Goal: Task Accomplishment & Management: Manage account settings

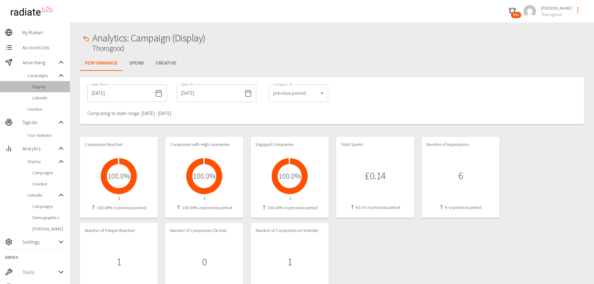
click at [45, 87] on span "Display" at bounding box center [48, 87] width 32 height 6
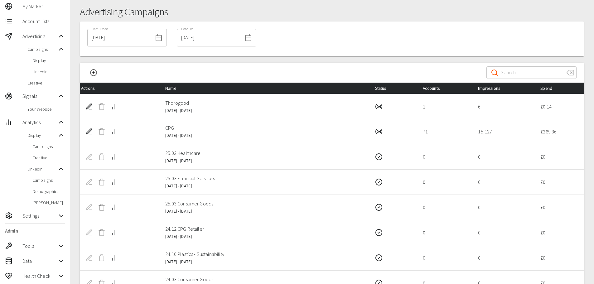
scroll to position [115, 0]
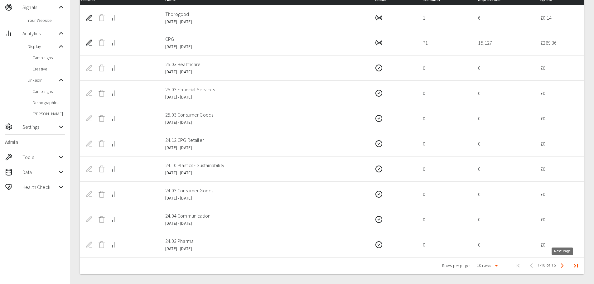
click at [566, 267] on button "Next Page" at bounding box center [562, 265] width 12 height 12
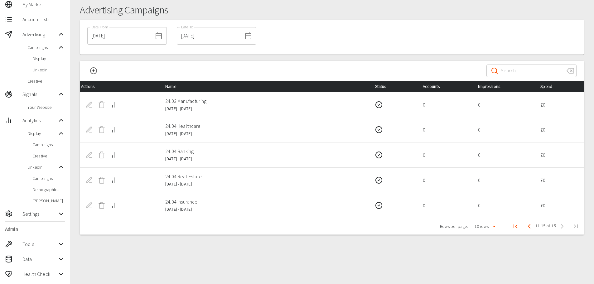
scroll to position [28, 0]
click at [515, 226] on icon "First Page" at bounding box center [514, 225] width 7 height 7
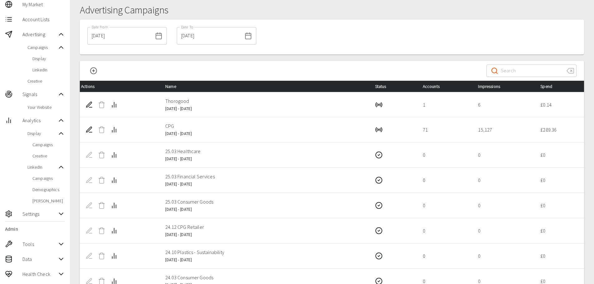
scroll to position [59, 0]
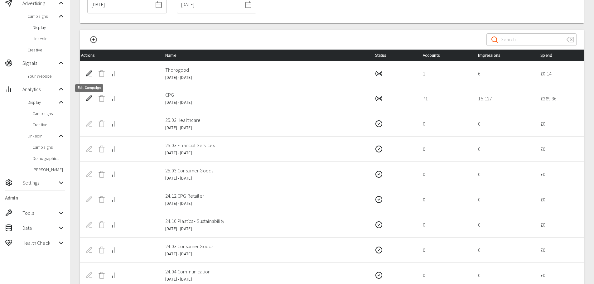
click at [88, 75] on icon "Edit Campaign" at bounding box center [88, 73] width 7 height 7
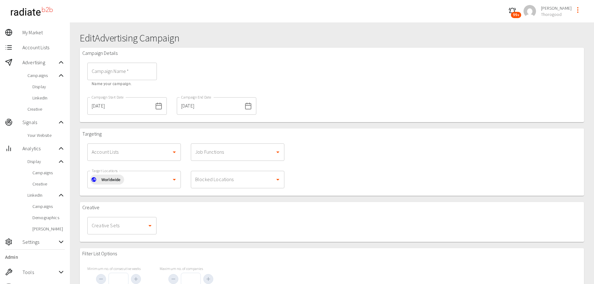
type input "Thorogood"
type input "1000"
type input "50"
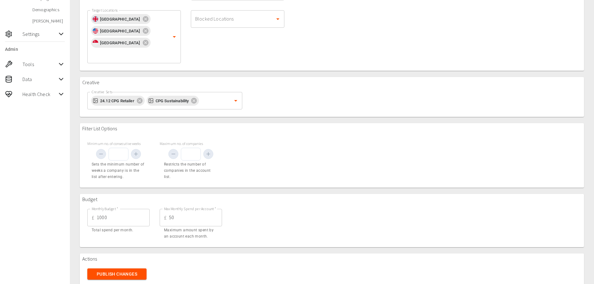
scroll to position [209, 0]
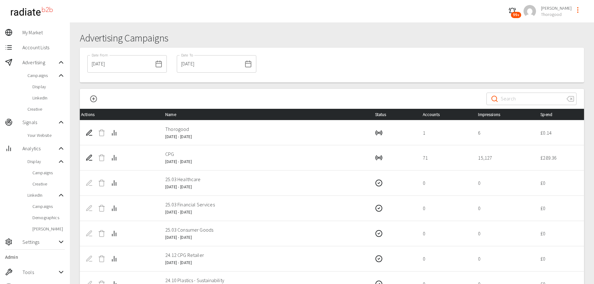
click at [328, 70] on div "Date From [DATE] Date From Date To [DATE] Date To" at bounding box center [332, 65] width 504 height 35
click at [348, 90] on div "​ ​" at bounding box center [332, 99] width 504 height 20
click at [362, 34] on h1 "Advertising Campaigns" at bounding box center [332, 38] width 504 height 12
click at [350, 25] on div "Advertising Campaigns Date From [DATE] Date From Date To [DATE] Date To ​ ​ Act…" at bounding box center [332, 210] width 524 height 376
click at [313, 41] on h1 "Advertising Campaigns" at bounding box center [332, 38] width 504 height 12
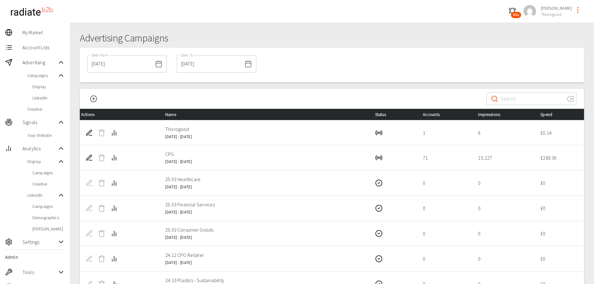
click at [312, 26] on div "Advertising Campaigns Date From [DATE] Date From Date To [DATE] Date To ​ ​ Act…" at bounding box center [332, 210] width 524 height 376
click at [358, 25] on div "Advertising Campaigns Date From [DATE] Date From Date To [DATE] Date To ​ ​ Act…" at bounding box center [332, 210] width 524 height 376
click at [273, 94] on div "​ ​" at bounding box center [332, 99] width 504 height 20
click at [579, 11] on icon "profile-menu" at bounding box center [577, 9] width 7 height 7
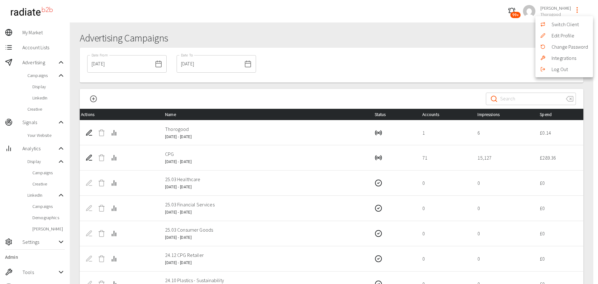
click at [570, 22] on li "Switch Client" at bounding box center [565, 24] width 58 height 11
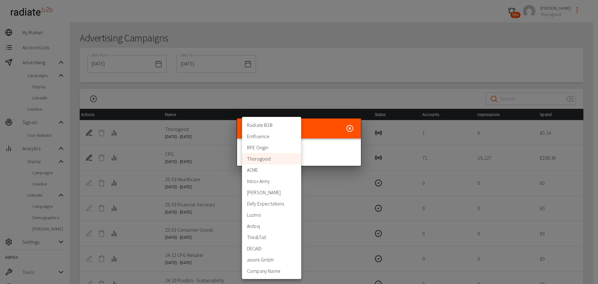
click at [273, 149] on body "99+ [PERSON_NAME] Thorogood My Market Account Lists Advertising Campaigns Displ…" at bounding box center [299, 199] width 598 height 399
click at [279, 194] on li "[PERSON_NAME]" at bounding box center [271, 192] width 59 height 11
type input "398"
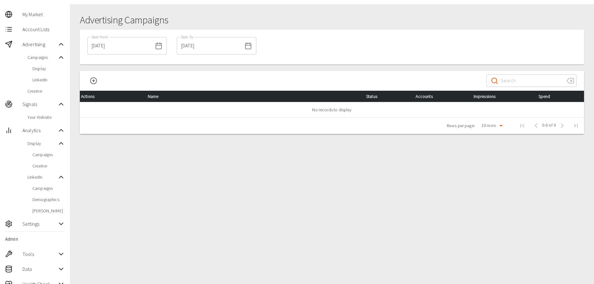
scroll to position [28, 0]
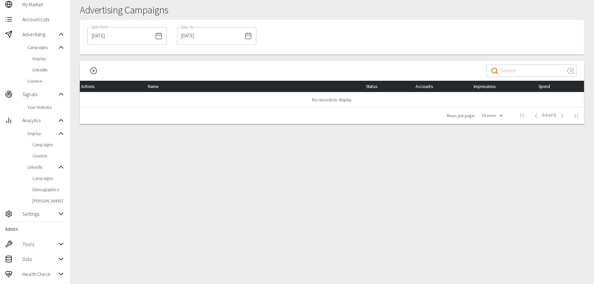
click at [47, 214] on span "Settings" at bounding box center [39, 213] width 35 height 7
click at [40, 239] on span "Users" at bounding box center [45, 238] width 37 height 6
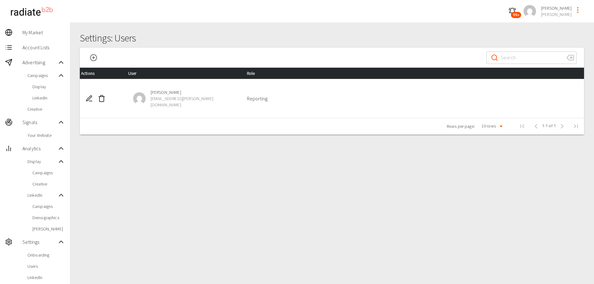
click at [93, 60] on icon "Add User" at bounding box center [93, 57] width 7 height 7
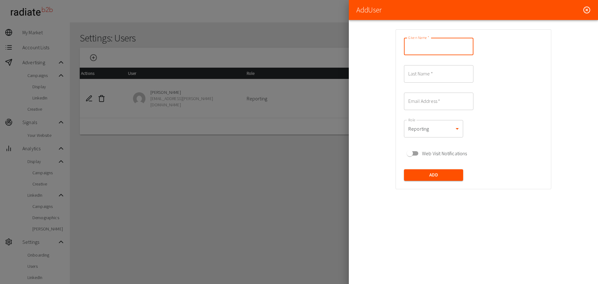
click at [437, 49] on input "Given Name   *" at bounding box center [438, 46] width 69 height 17
type input "[PERSON_NAME]"
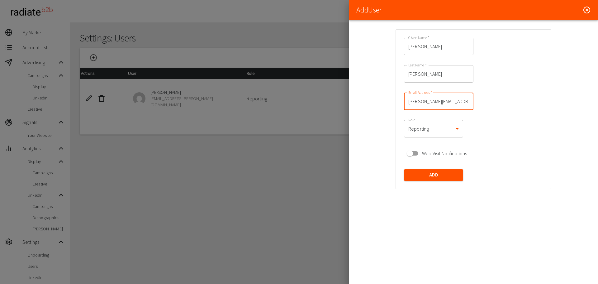
type input "[PERSON_NAME][EMAIL_ADDRESS][PERSON_NAME]"
click at [420, 102] on body "99+ [PERSON_NAME] [PERSON_NAME] My Market Account Lists Advertising Campaigns D…" at bounding box center [299, 184] width 598 height 368
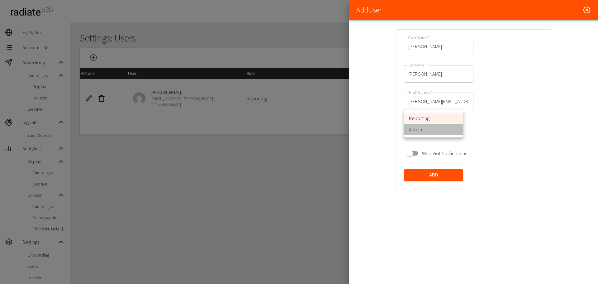
click at [427, 132] on li "Admin" at bounding box center [433, 129] width 59 height 11
type input "admin"
click at [427, 132] on li "Admin" at bounding box center [433, 129] width 59 height 11
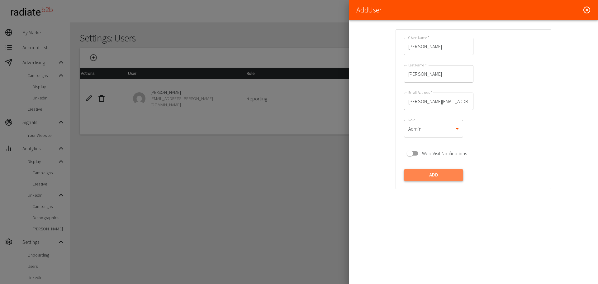
click at [427, 169] on button "Add" at bounding box center [433, 175] width 59 height 12
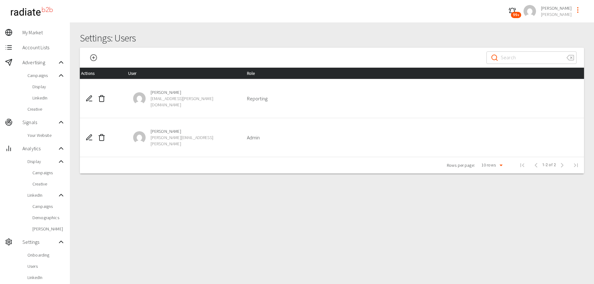
click at [345, 193] on div "Settings: Users ​ ​ Actions User Role [PERSON_NAME] [EMAIL_ADDRESS][PERSON_NAME…" at bounding box center [332, 195] width 524 height 346
